Goal: Register for event/course

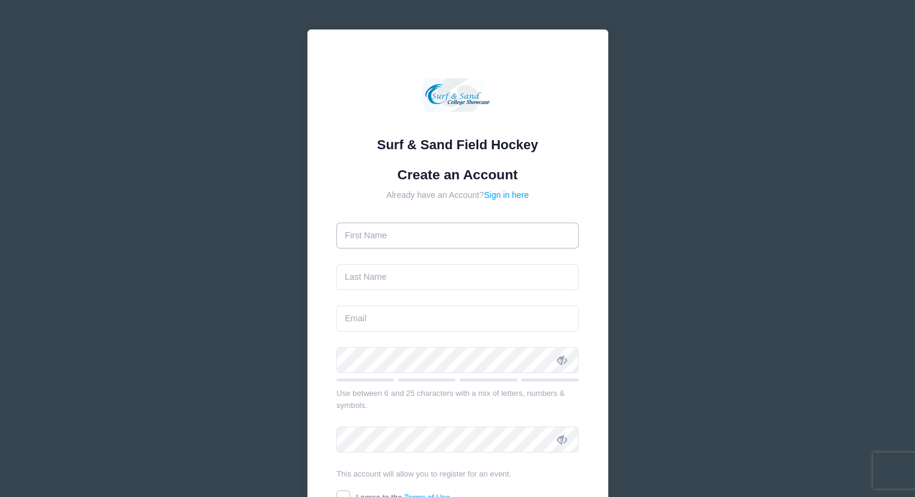
click at [413, 241] on input "text" at bounding box center [457, 236] width 243 height 26
type input "Kate"
type input "D'Addio"
type input "[EMAIL_ADDRESS][DOMAIN_NAME]"
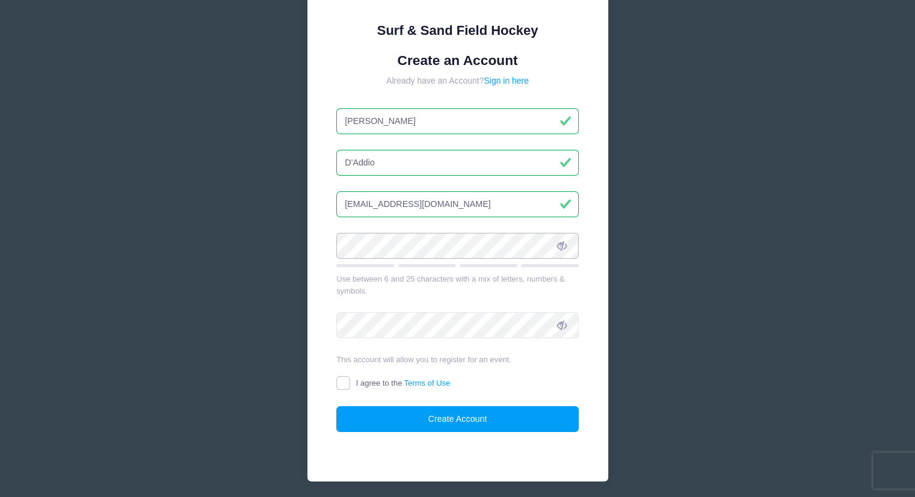
scroll to position [116, 0]
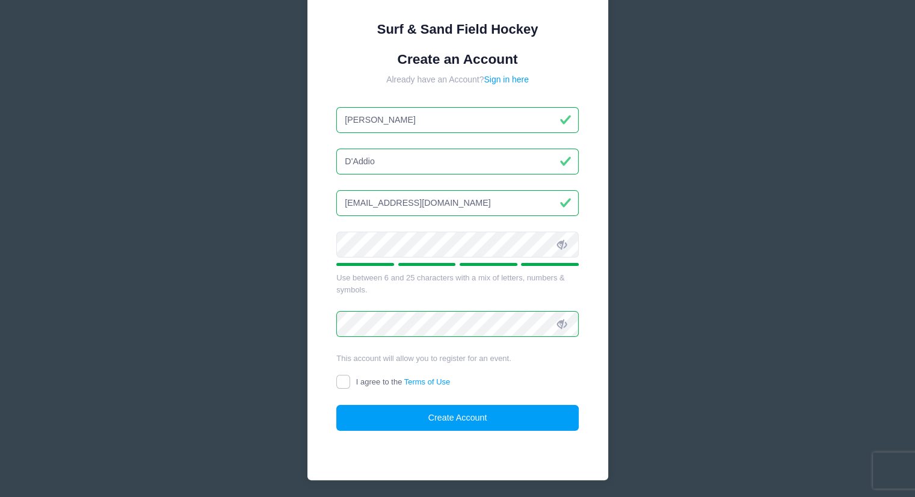
click at [336, 374] on form "Create an Account Already have an Account? Sign in here Kate D'Addio kdaddio12@…" at bounding box center [457, 241] width 243 height 380
click at [348, 385] on input "I agree to the Terms of Use" at bounding box center [343, 382] width 14 height 14
checkbox input "true"
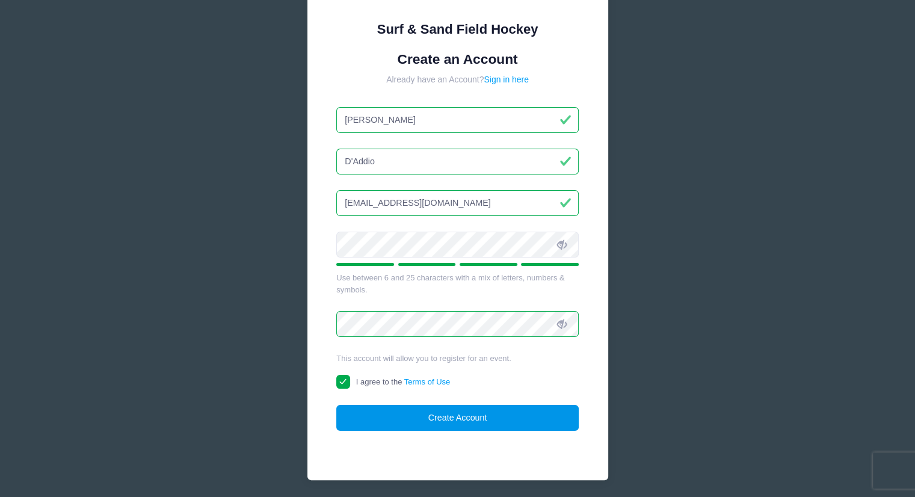
click at [439, 416] on button "Create Account" at bounding box center [457, 418] width 243 height 26
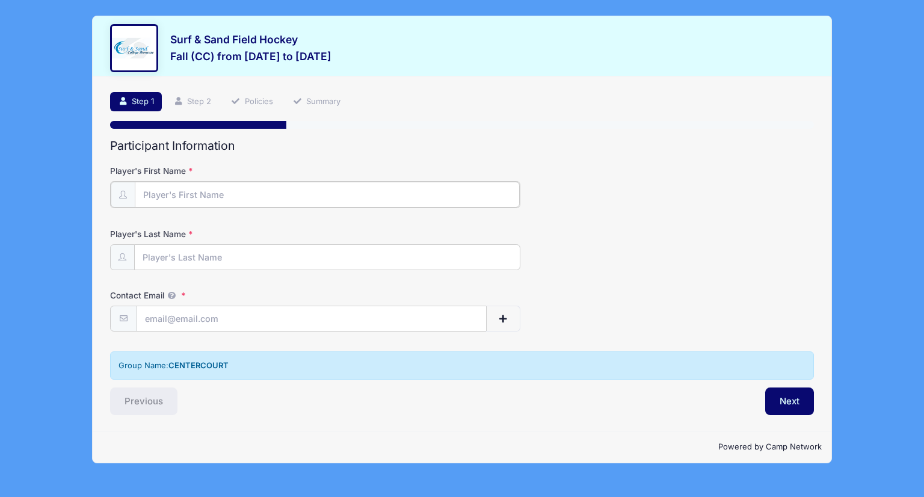
click at [283, 193] on input "Player's First Name" at bounding box center [327, 195] width 385 height 26
type input "[PERSON_NAME]"
type input "D'Addio"
type input "[EMAIL_ADDRESS][DOMAIN_NAME]"
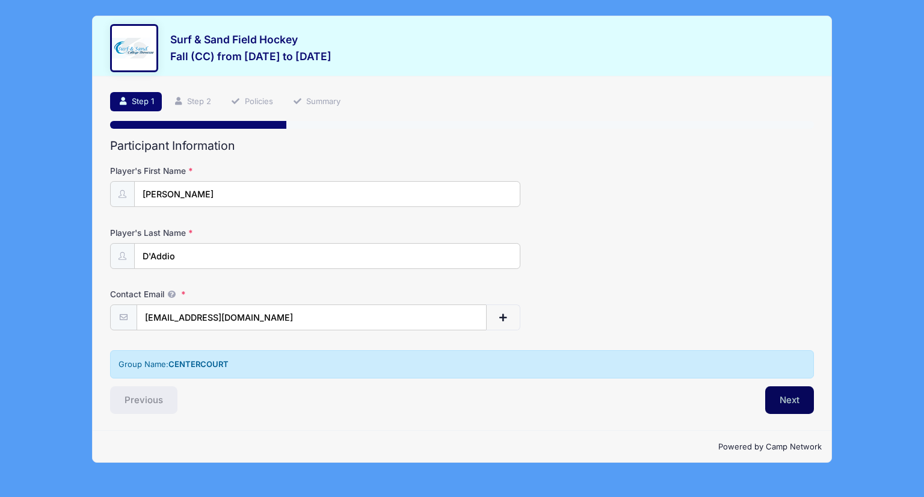
click at [794, 394] on button "Next" at bounding box center [789, 400] width 49 height 28
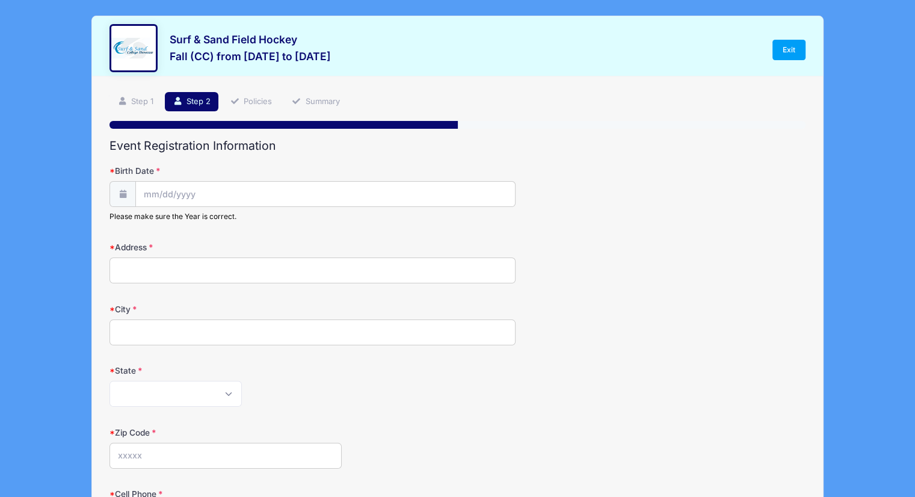
click at [165, 206] on div "Please make sure the Year is correct." at bounding box center [313, 201] width 406 height 40
click at [149, 194] on input "Birth Date" at bounding box center [325, 195] width 379 height 26
click at [269, 229] on div "January February March April May June July August September October November [D…" at bounding box center [219, 222] width 115 height 20
click at [248, 224] on input "2025" at bounding box center [248, 226] width 39 height 18
click at [264, 230] on span at bounding box center [263, 230] width 8 height 9
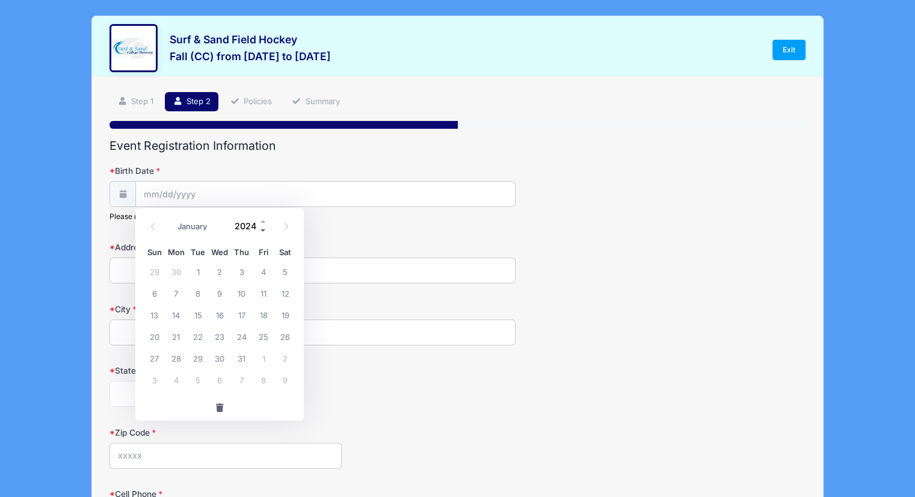
click at [264, 230] on span at bounding box center [263, 230] width 8 height 9
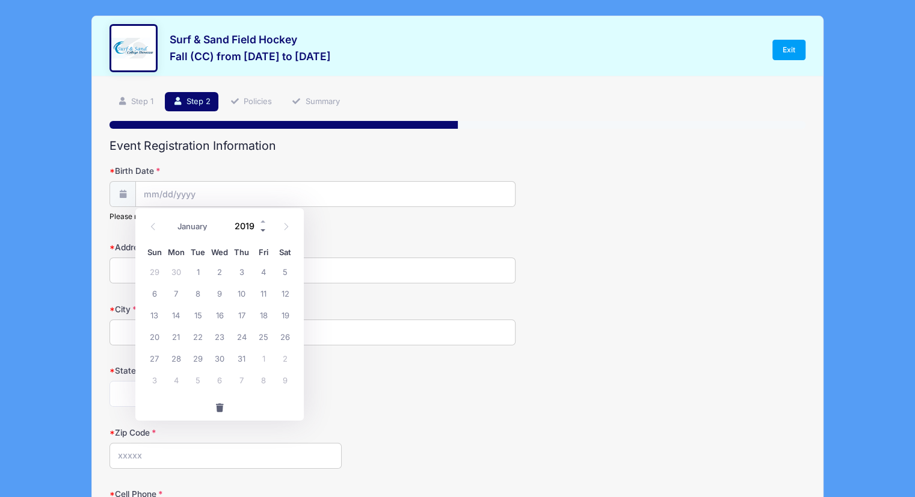
click at [264, 230] on span at bounding box center [263, 230] width 8 height 9
type input "2015"
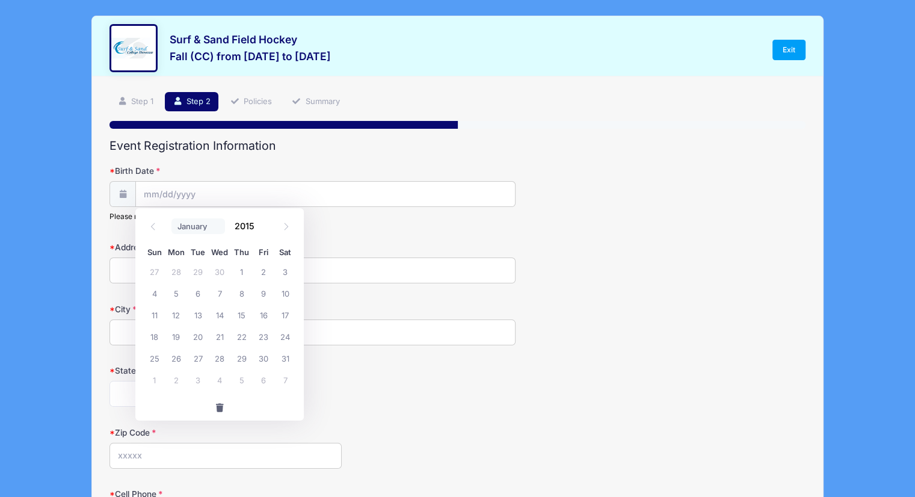
click at [190, 226] on select "January February March April May June July August September October November De…" at bounding box center [199, 226] width 54 height 16
select select "10"
click at [172, 218] on select "January February March April May June July August September October November De…" at bounding box center [199, 226] width 54 height 16
click at [202, 340] on span "24" at bounding box center [198, 337] width 22 height 22
type input "[DATE]"
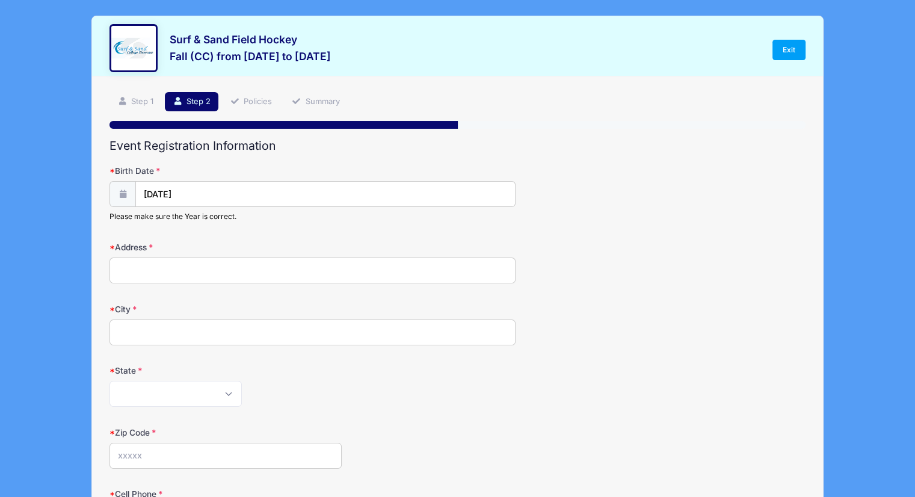
click at [150, 259] on input "Address" at bounding box center [313, 271] width 406 height 26
type input "[STREET_ADDRESS]"
type input "Morristown"
select select "NJ"
type input "07960"
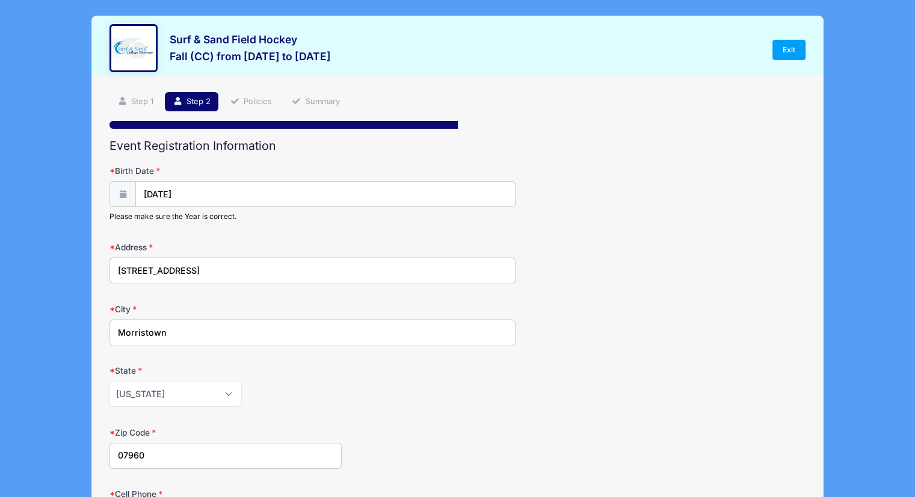
type input "[PHONE_NUMBER]"
type input "[EMAIL_ADDRESS][DOMAIN_NAME]"
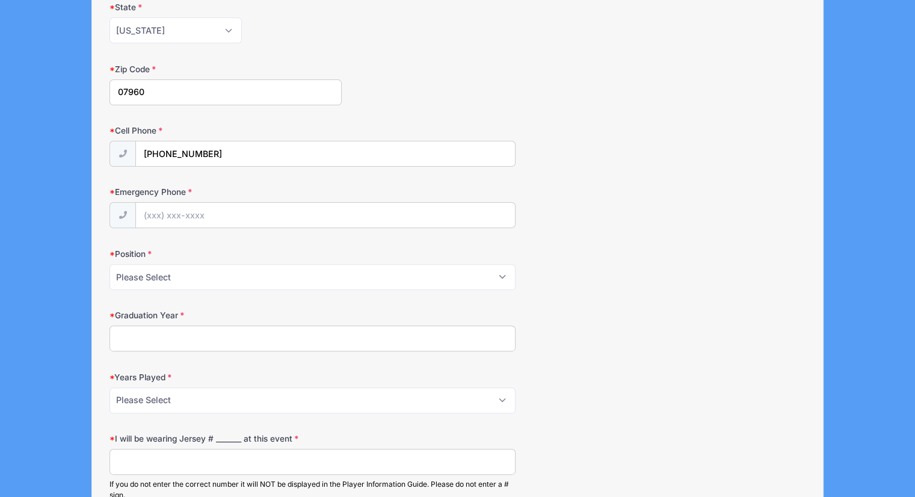
scroll to position [365, 0]
click at [172, 210] on input "Emergency Phone" at bounding box center [325, 214] width 379 height 26
type input "[PHONE_NUMBER]"
click at [174, 282] on select "Please Select Forward Midfielder Fullback Goalie" at bounding box center [313, 275] width 406 height 26
select select "Forward"
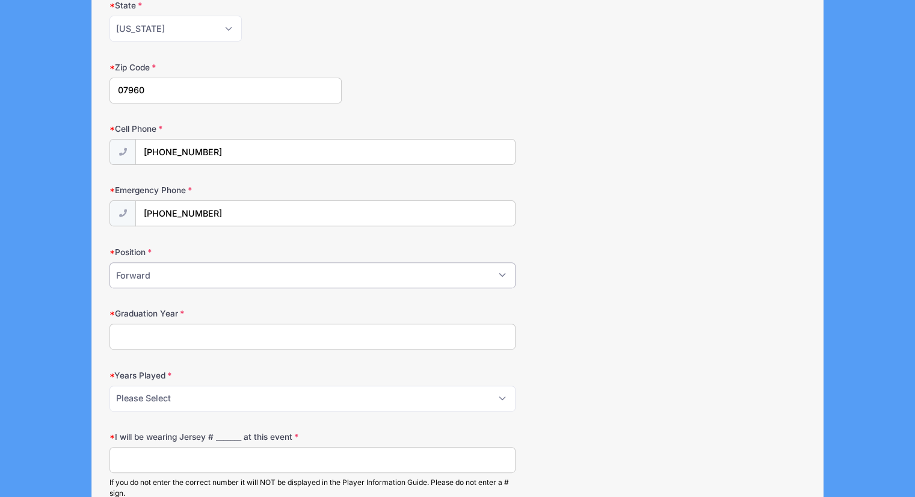
click at [110, 262] on select "Please Select Forward Midfielder Fullback Goalie" at bounding box center [313, 275] width 406 height 26
click at [153, 339] on input "Graduation Year" at bounding box center [313, 337] width 406 height 26
type input "2034"
click at [152, 391] on select "Please Select 1 2 3 4 5 6 7 8 9 10+" at bounding box center [313, 399] width 406 height 26
select select "1"
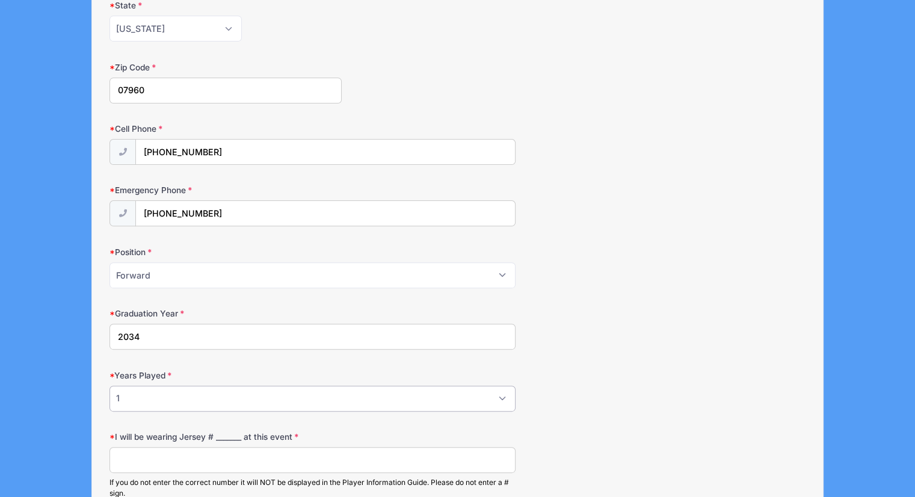
click at [110, 386] on select "Please Select 1 2 3 4 5 6 7 8 9 10+" at bounding box center [313, 399] width 406 height 26
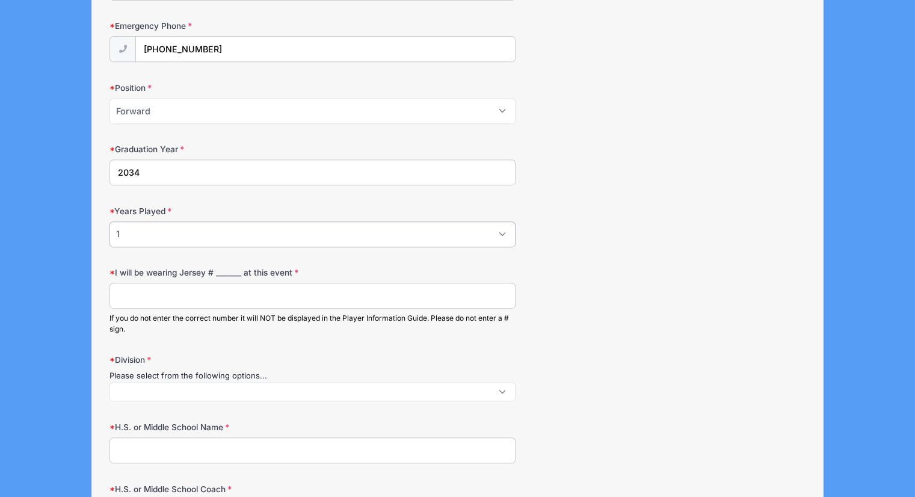
scroll to position [545, 0]
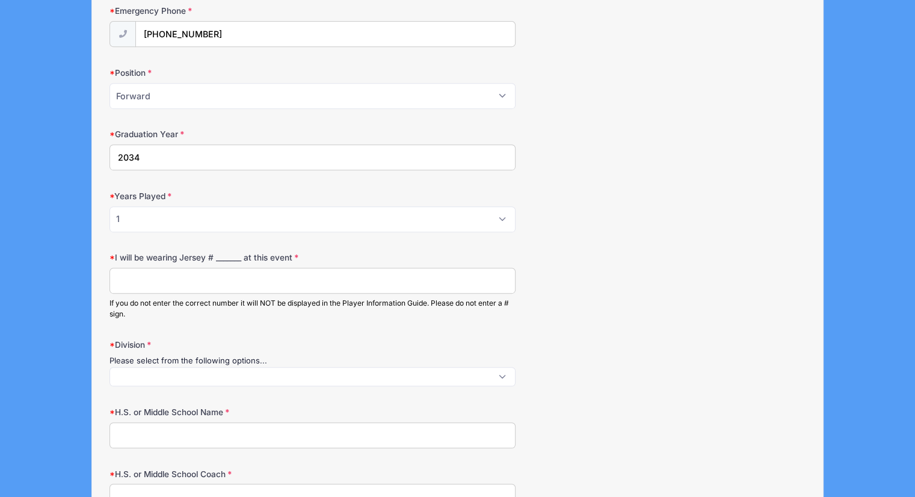
click at [197, 268] on input "I will be wearing Jersey # _______ at this event" at bounding box center [313, 281] width 406 height 26
click at [176, 368] on span at bounding box center [313, 376] width 406 height 19
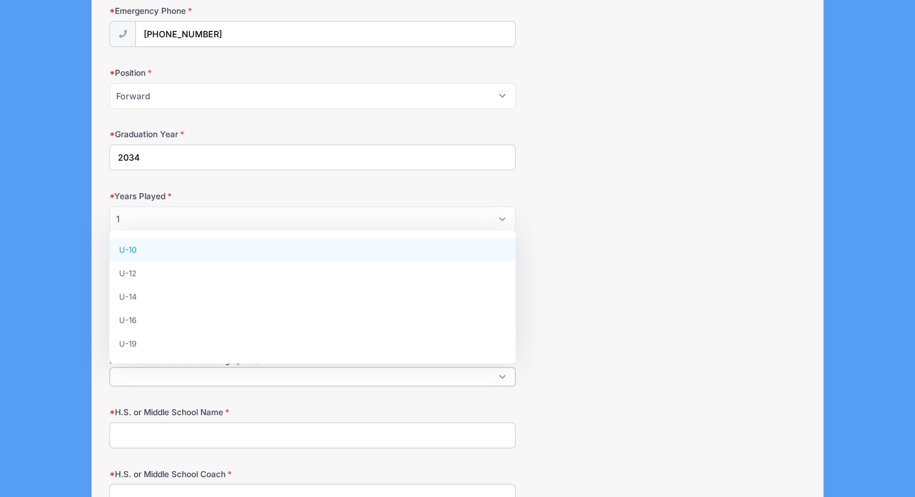
select select "U-10"
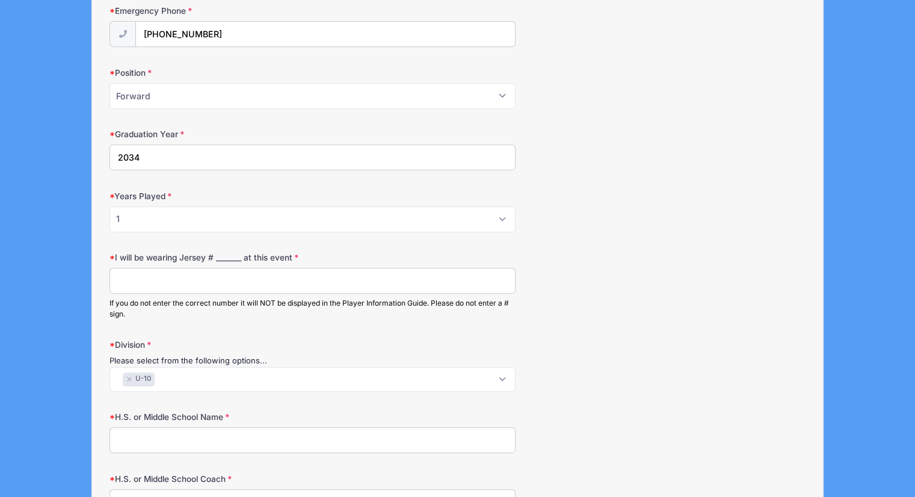
click at [175, 435] on input "H.S. or Middle School Name" at bounding box center [313, 440] width 406 height 26
type input "[PERSON_NAME]"
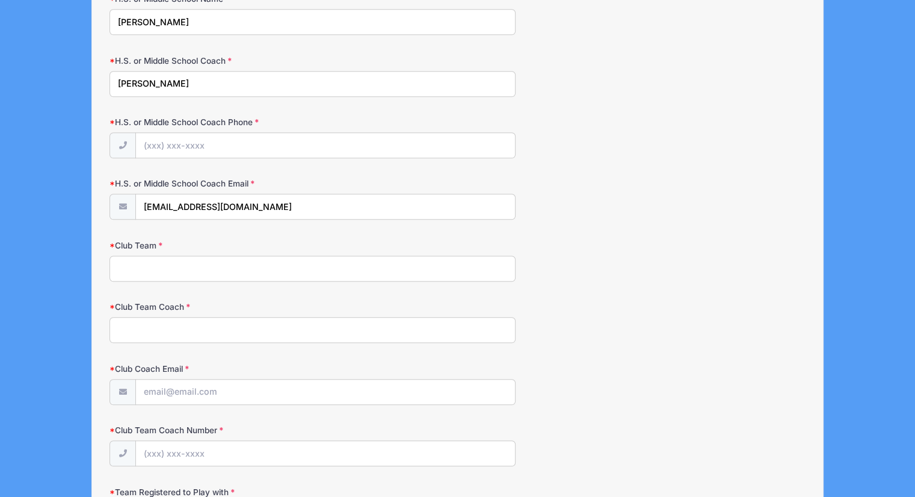
scroll to position [980, 0]
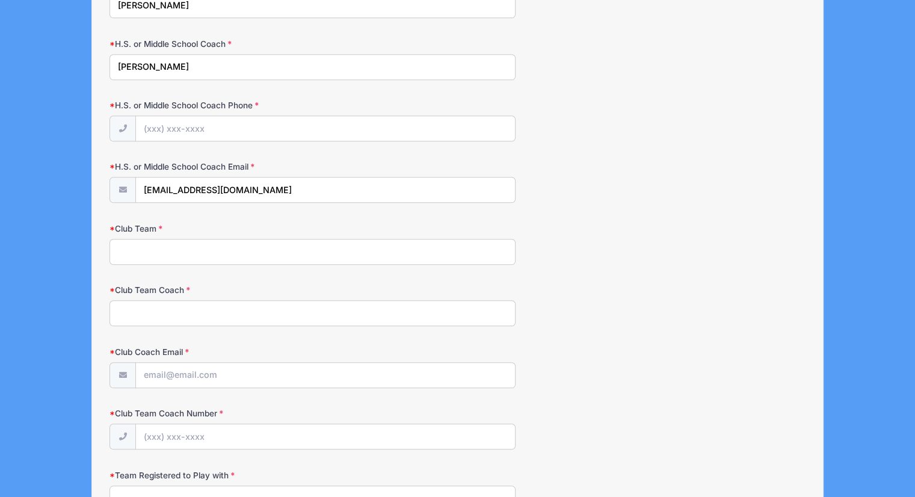
type input "[PERSON_NAME]"
click at [165, 119] on input "H.S. or Middle School Coach Phone" at bounding box center [325, 129] width 379 height 26
type input "[PHONE_NUMBER]"
click at [199, 232] on div "Club Team" at bounding box center [458, 244] width 696 height 42
click at [200, 246] on input "Club Team" at bounding box center [313, 252] width 406 height 26
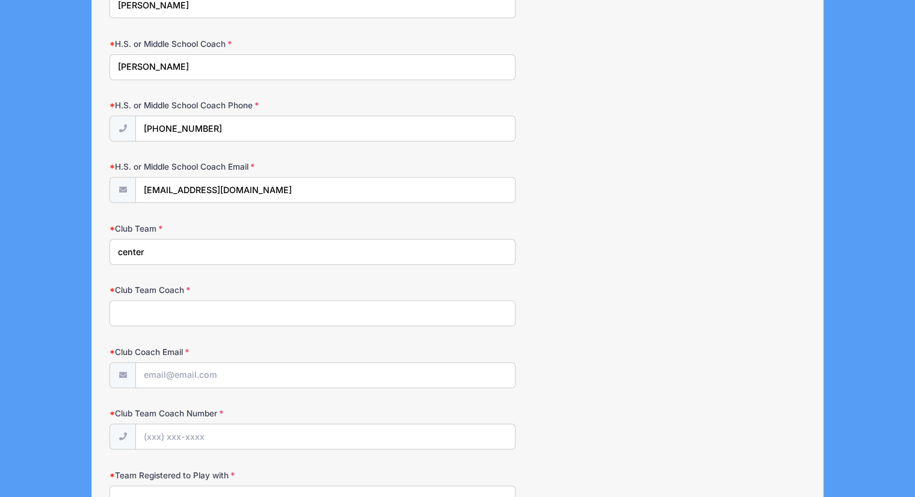
type input "center"
